Goal: Information Seeking & Learning: Learn about a topic

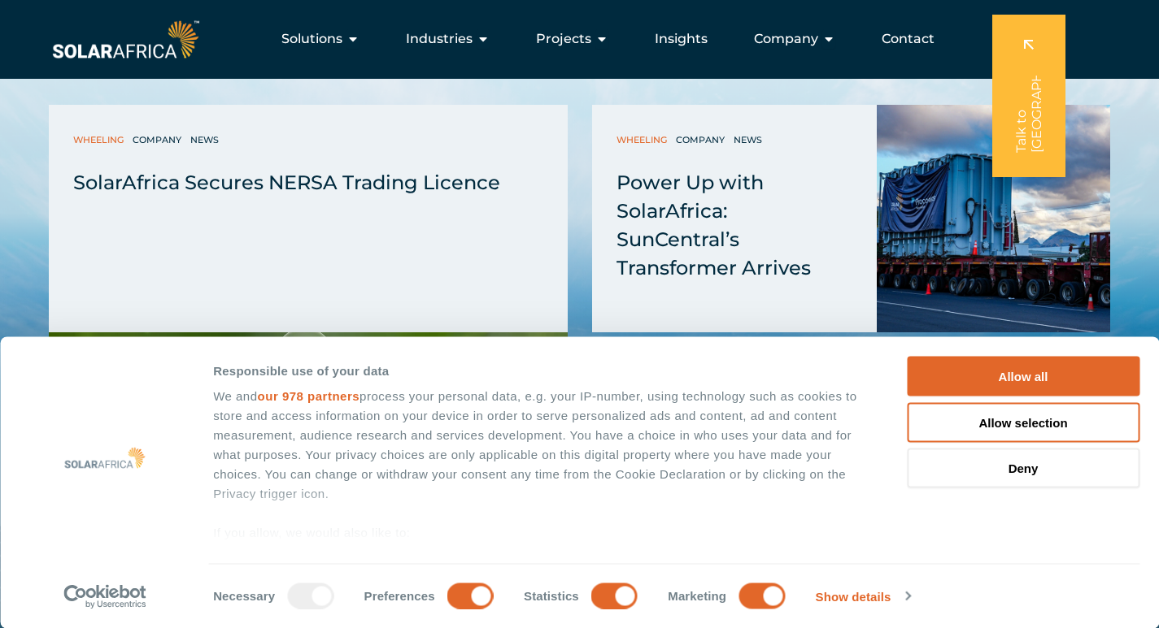
scroll to position [4165, 0]
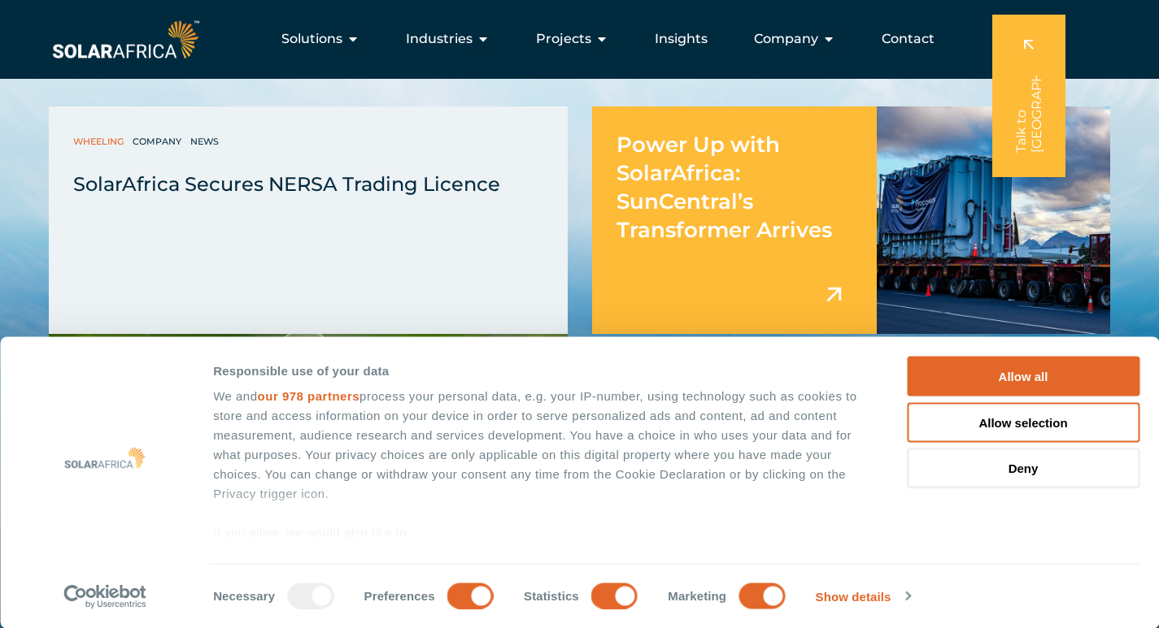
click at [988, 272] on img at bounding box center [992, 221] width 233 height 228
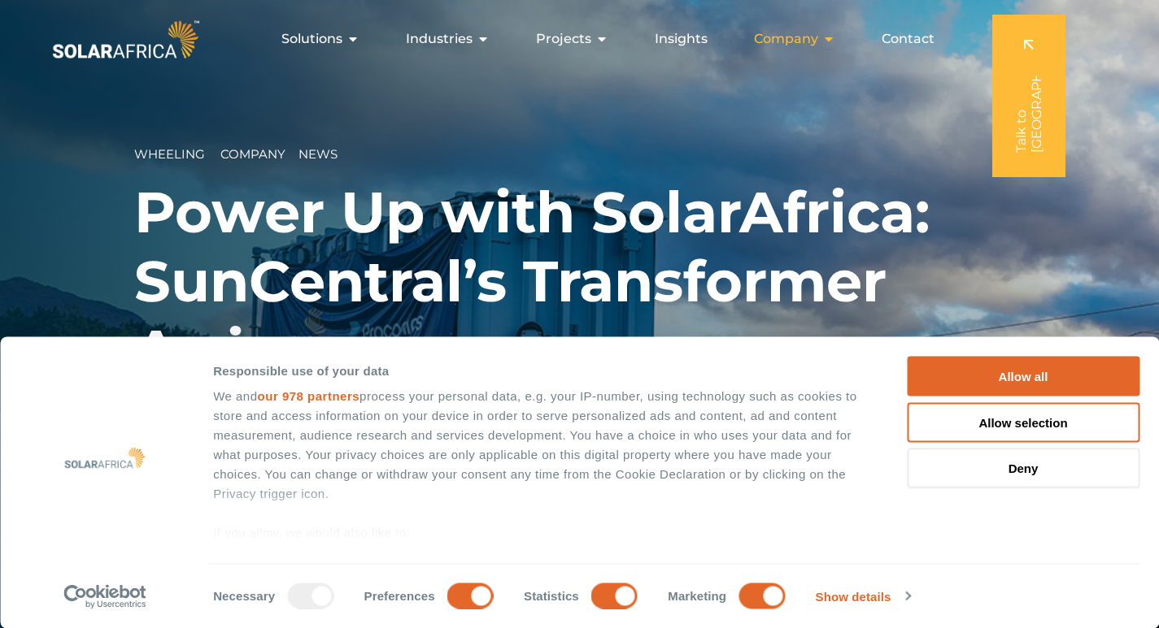
click at [832, 40] on icon "Menu" at bounding box center [828, 39] width 13 height 13
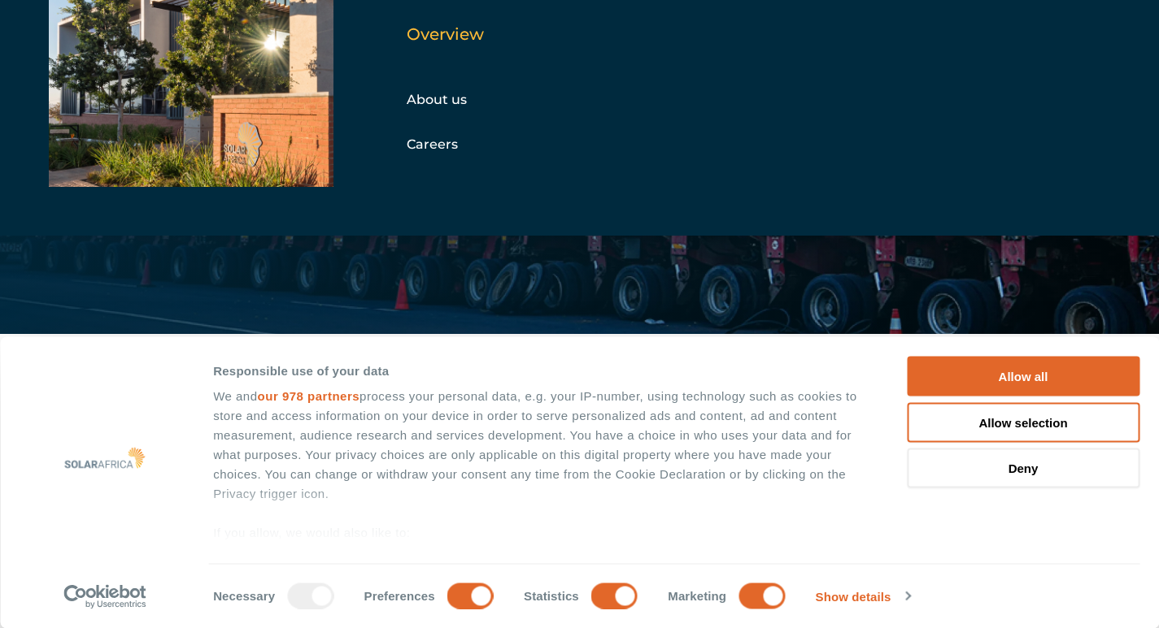
scroll to position [325, 0]
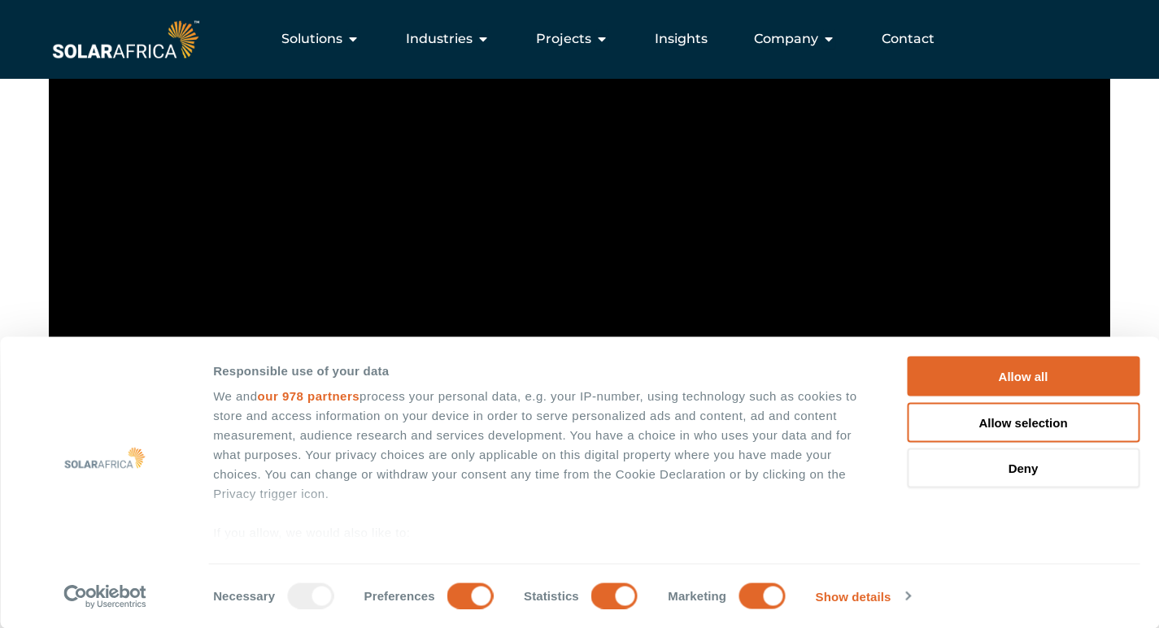
scroll to position [1626, 0]
